Goal: Navigation & Orientation: Find specific page/section

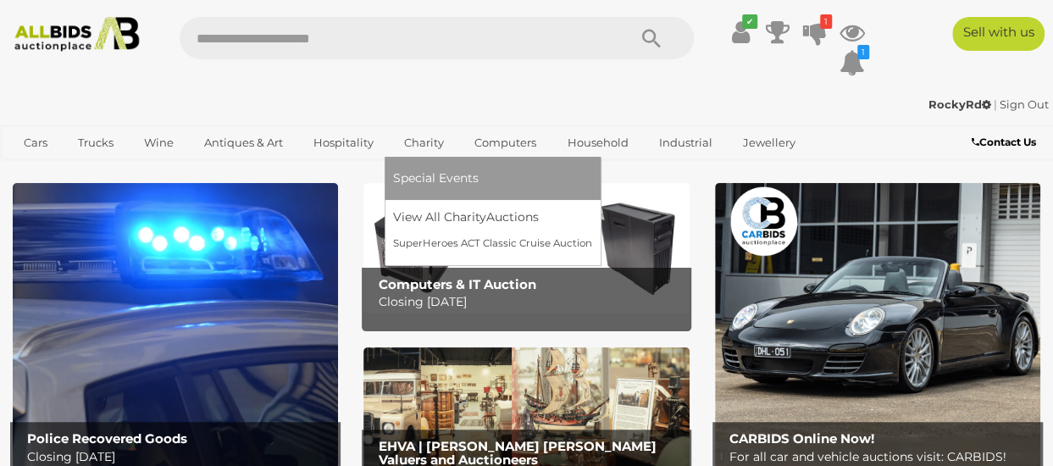
click at [429, 131] on link "Charity" at bounding box center [424, 143] width 62 height 28
click at [430, 242] on link "SuperHeroes ACT Classic Cruise Auction" at bounding box center [495, 243] width 205 height 26
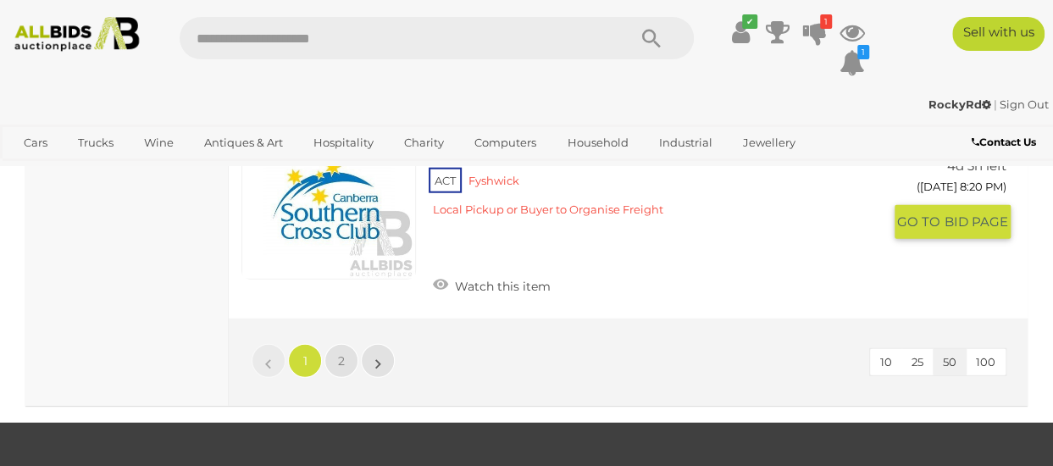
scroll to position [11525, 0]
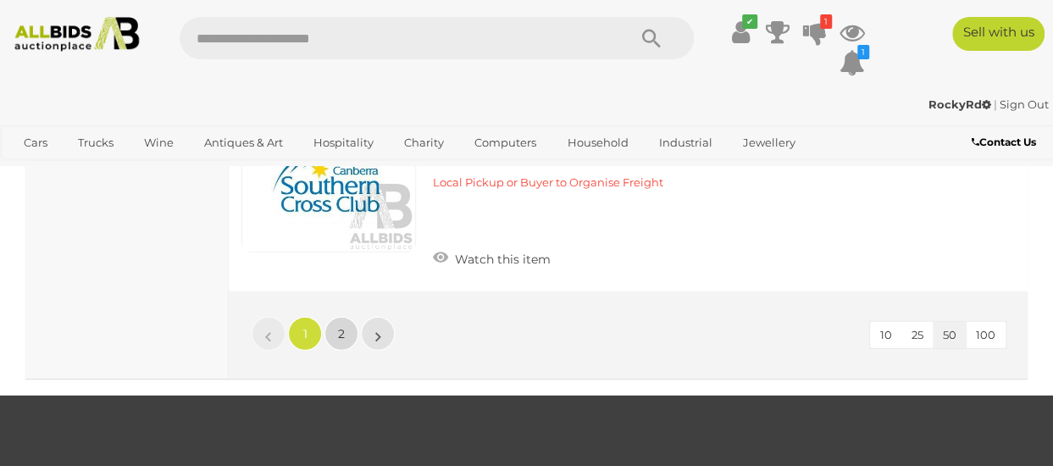
click at [341, 326] on span "2" at bounding box center [341, 333] width 7 height 15
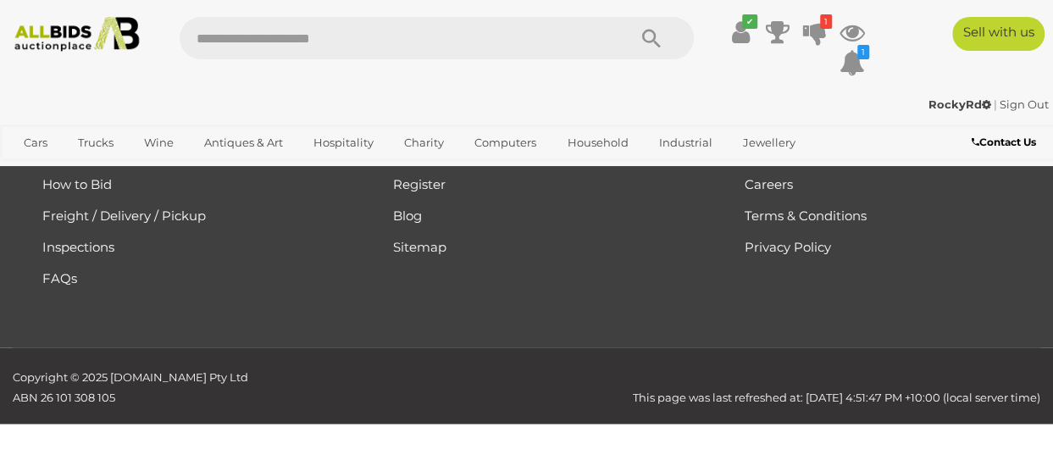
scroll to position [110, 0]
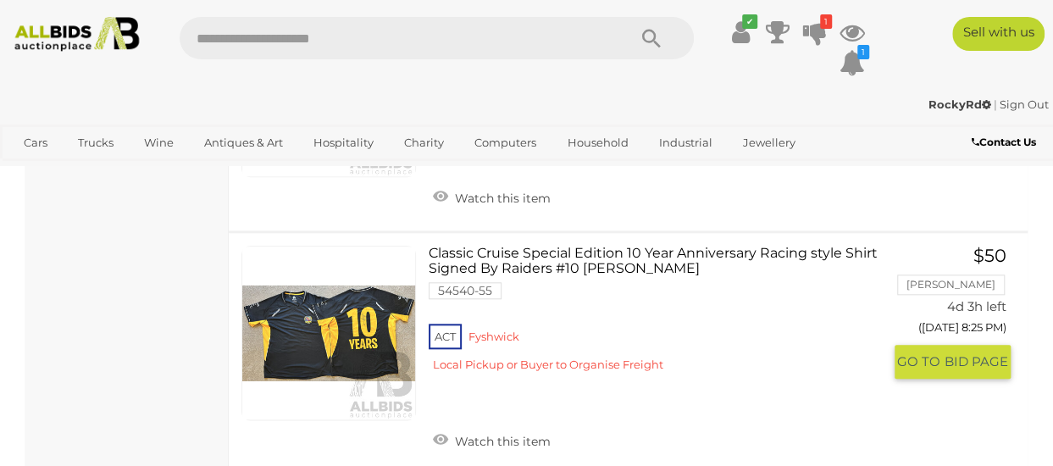
scroll to position [788, 0]
